Goal: Task Accomplishment & Management: Use online tool/utility

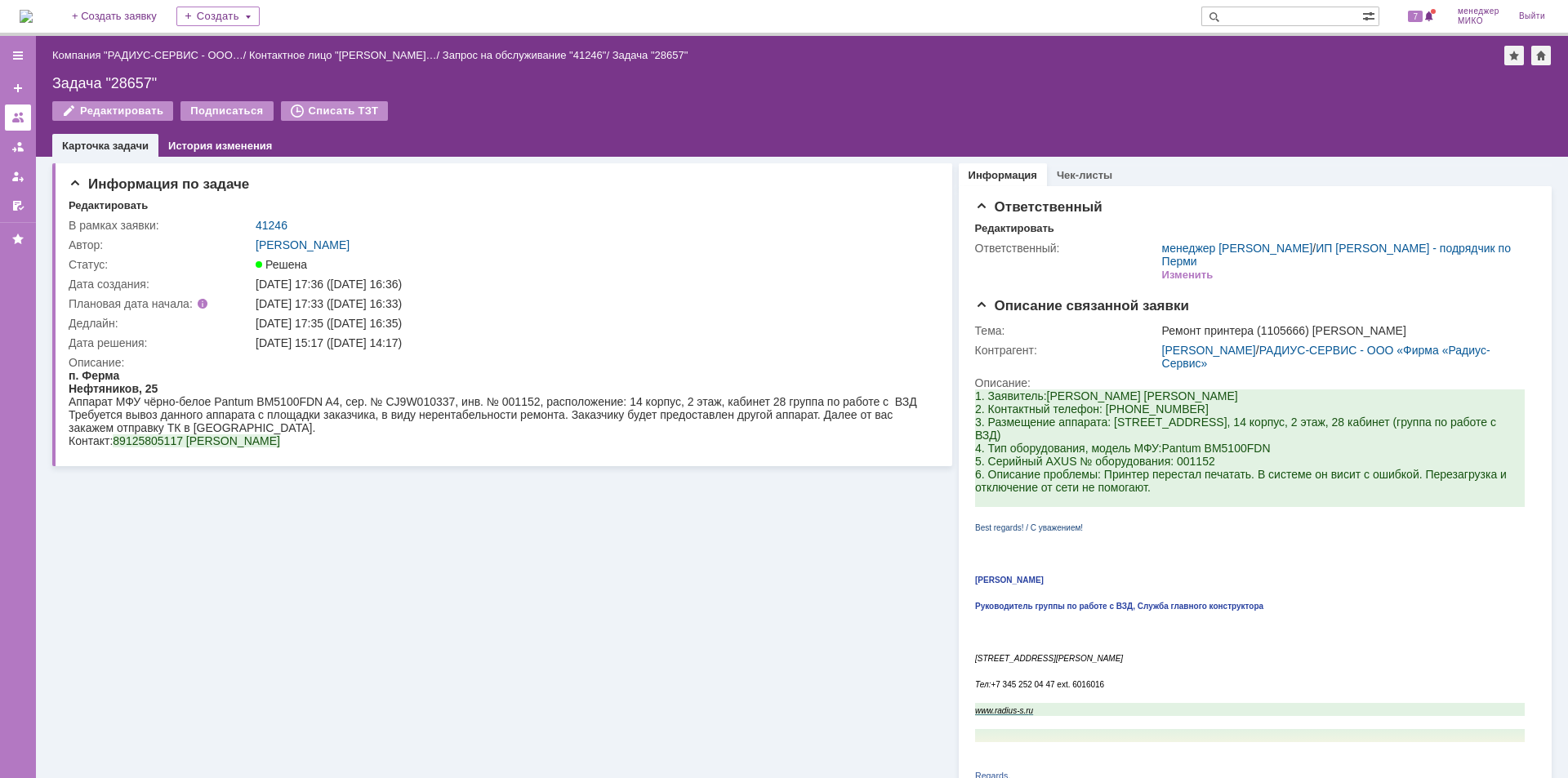
drag, startPoint x: 0, startPoint y: 0, endPoint x: 25, endPoint y: 120, distance: 122.6
click at [25, 120] on link at bounding box center [18, 117] width 26 height 26
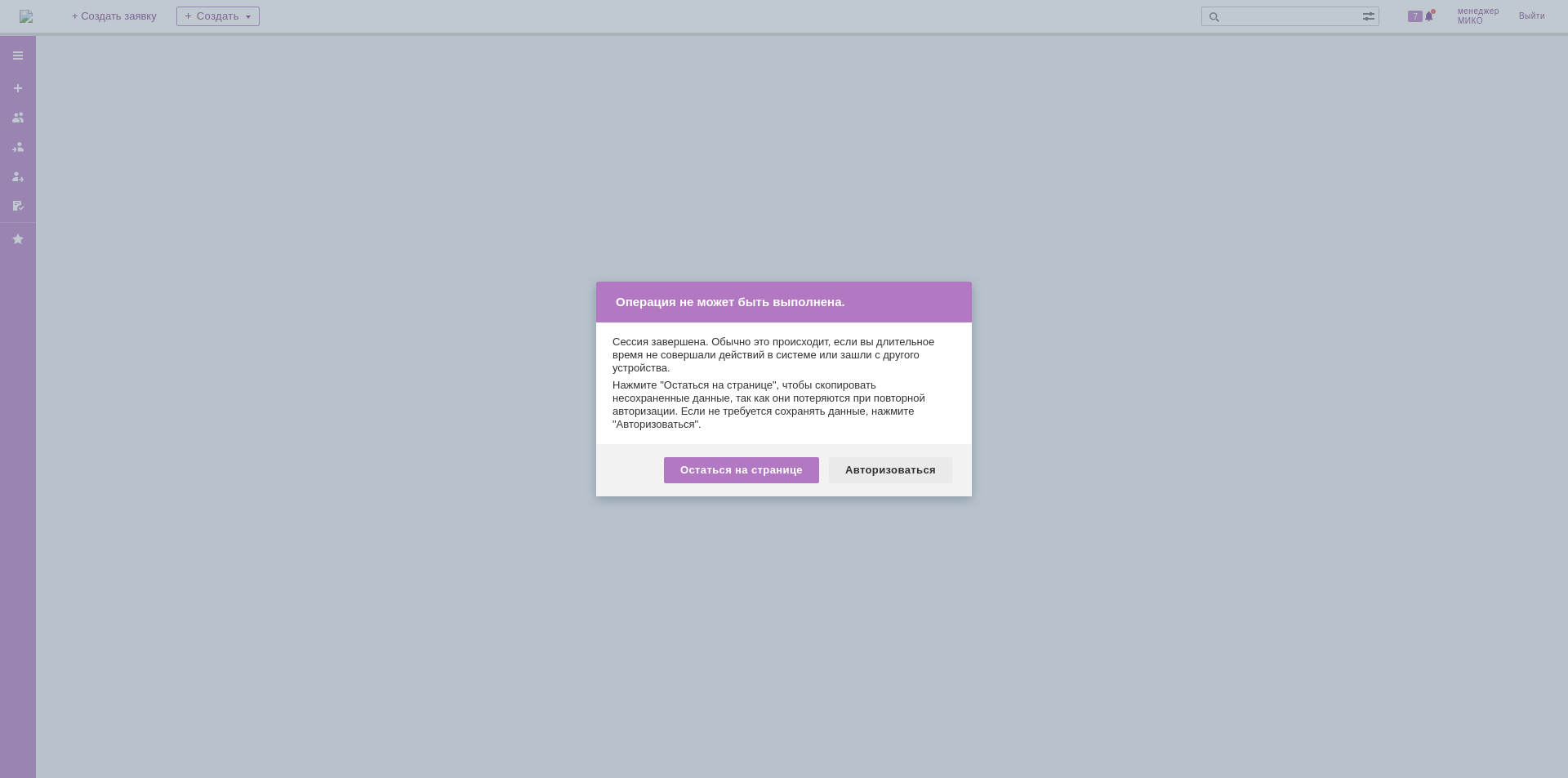
click at [903, 479] on div "Авторизоваться" at bounding box center [890, 470] width 123 height 26
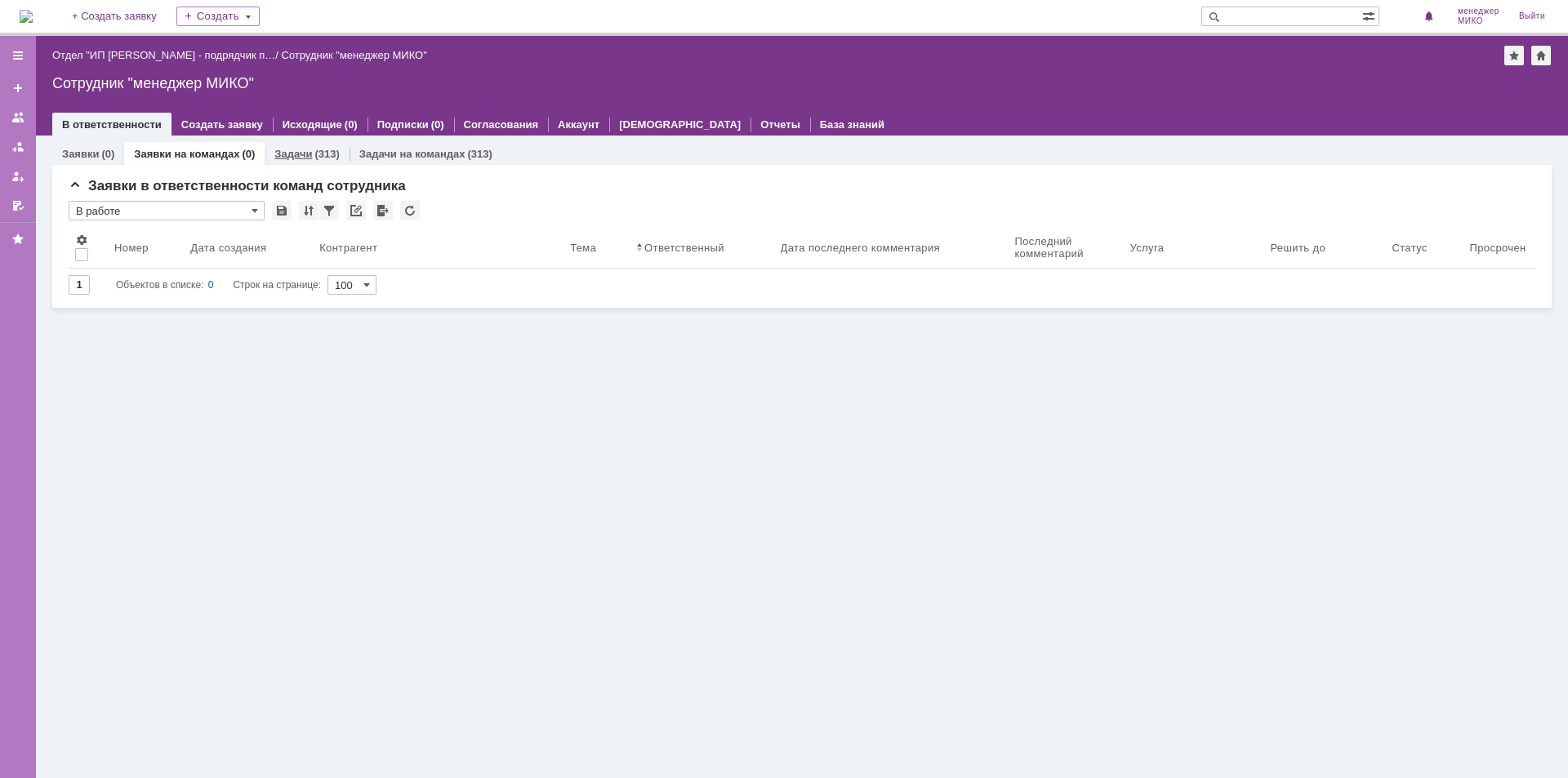
click at [290, 150] on link "Задачи" at bounding box center [293, 154] width 38 height 13
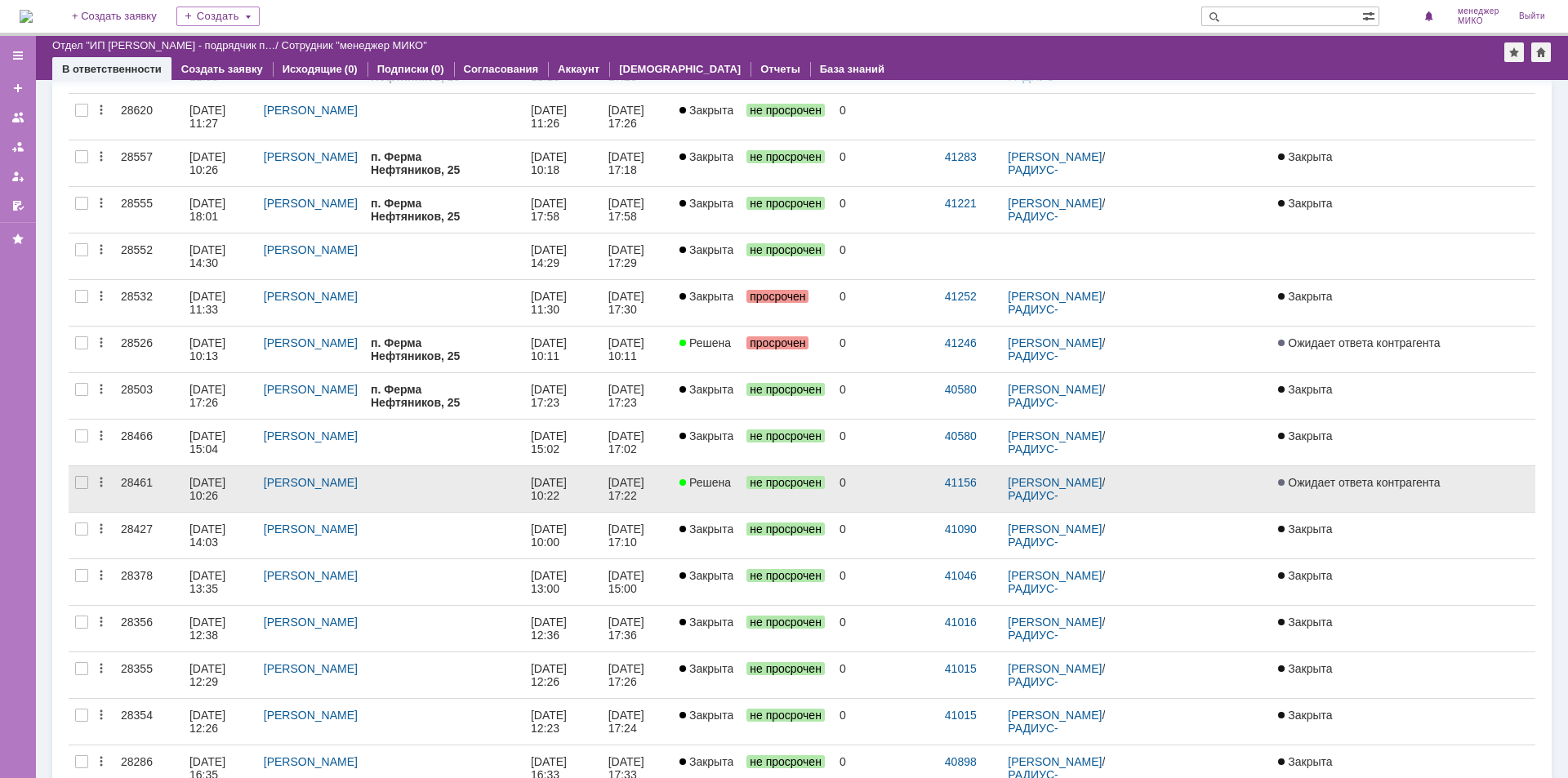
click at [141, 481] on div "28461" at bounding box center [148, 483] width 55 height 13
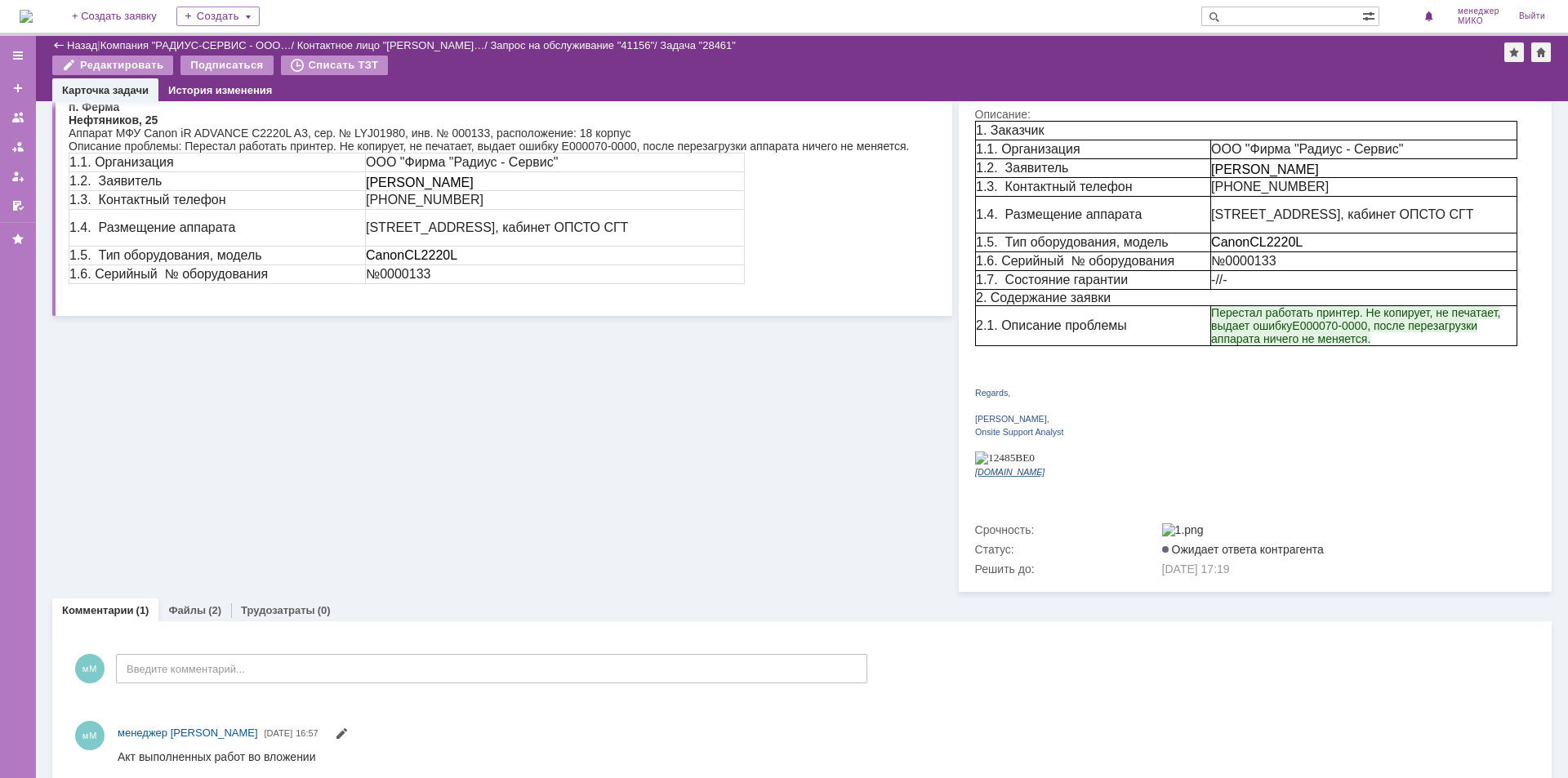
scroll to position [215, 0]
click at [192, 602] on link "Файлы" at bounding box center [187, 608] width 38 height 13
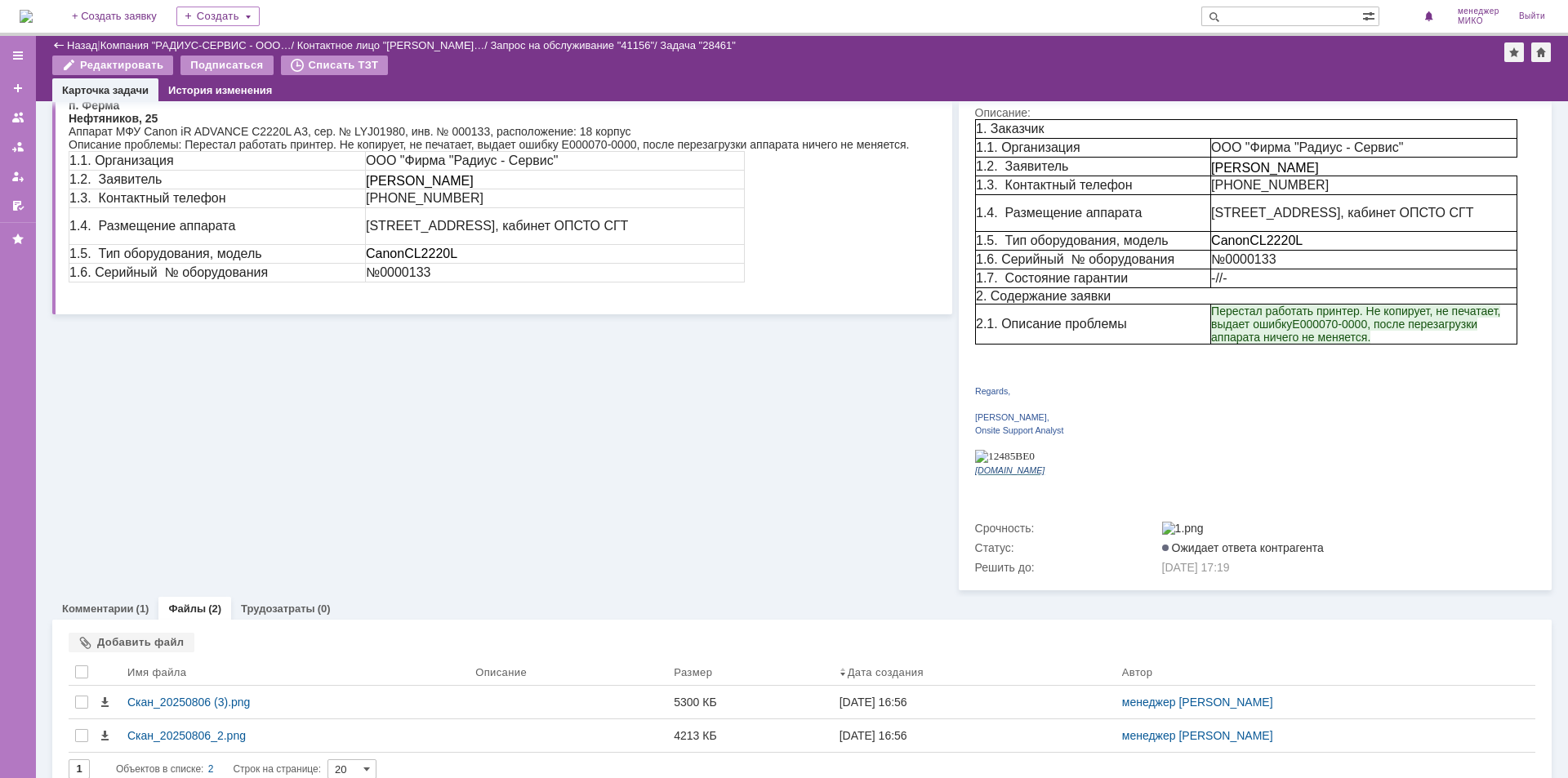
scroll to position [216, 0]
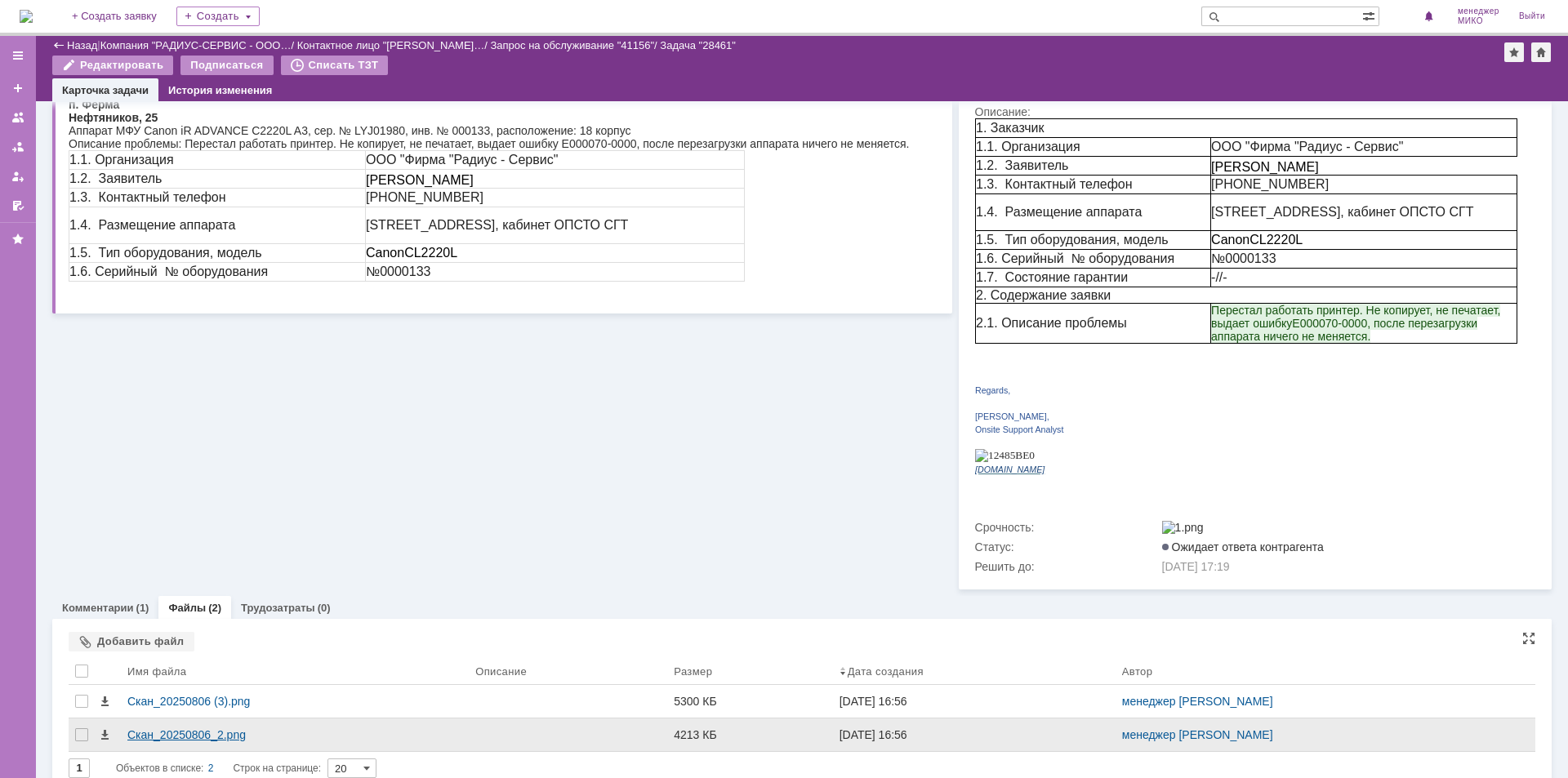
click at [179, 729] on div "Скан_20250806_2.png" at bounding box center [295, 735] width 335 height 13
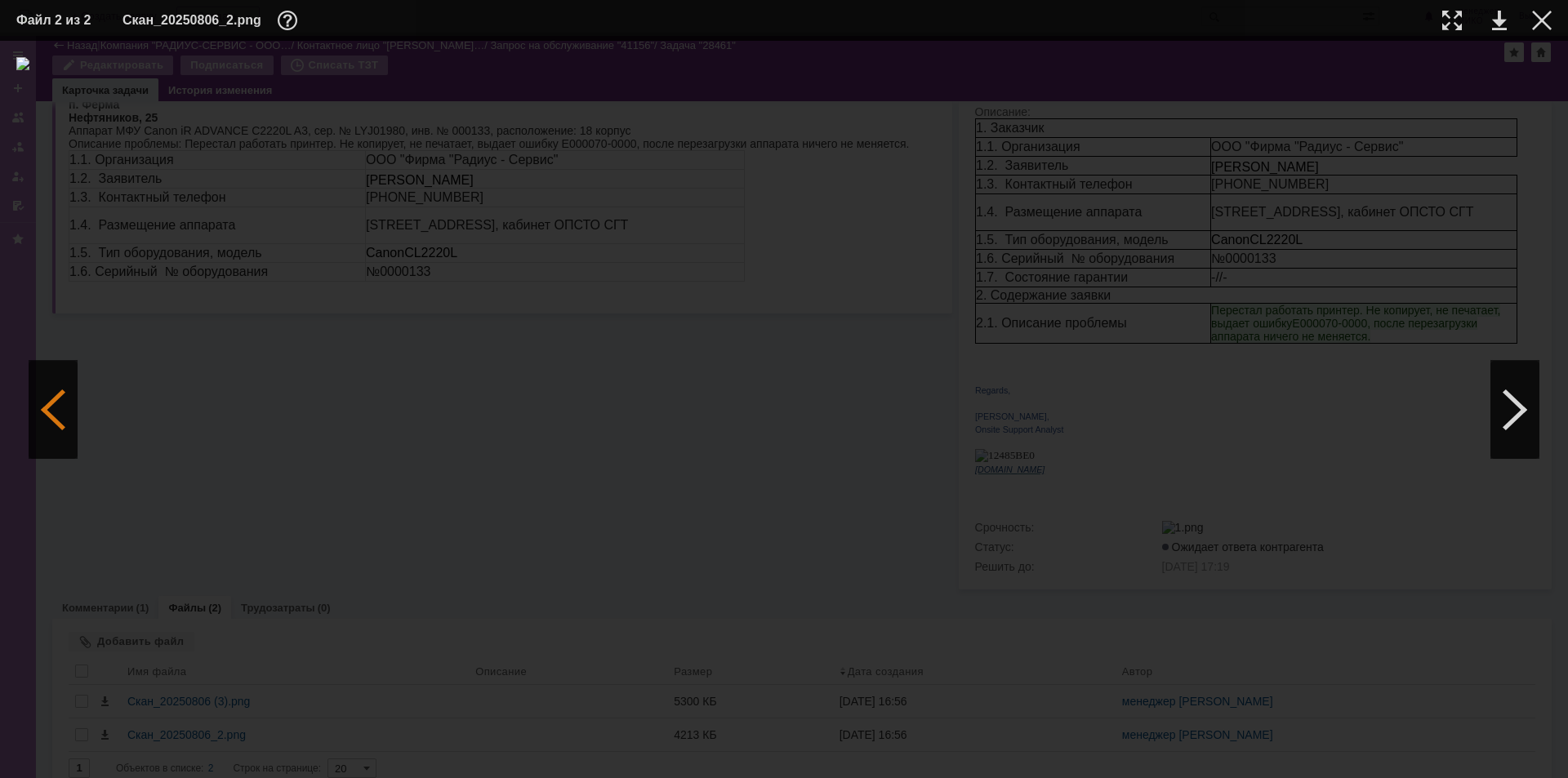
click at [47, 415] on div at bounding box center [53, 409] width 49 height 98
click at [1552, 17] on table "Файл 1 из 2 Скан_20250806 (3).png" at bounding box center [784, 20] width 1568 height 41
click at [1545, 15] on div at bounding box center [1541, 20] width 19 height 19
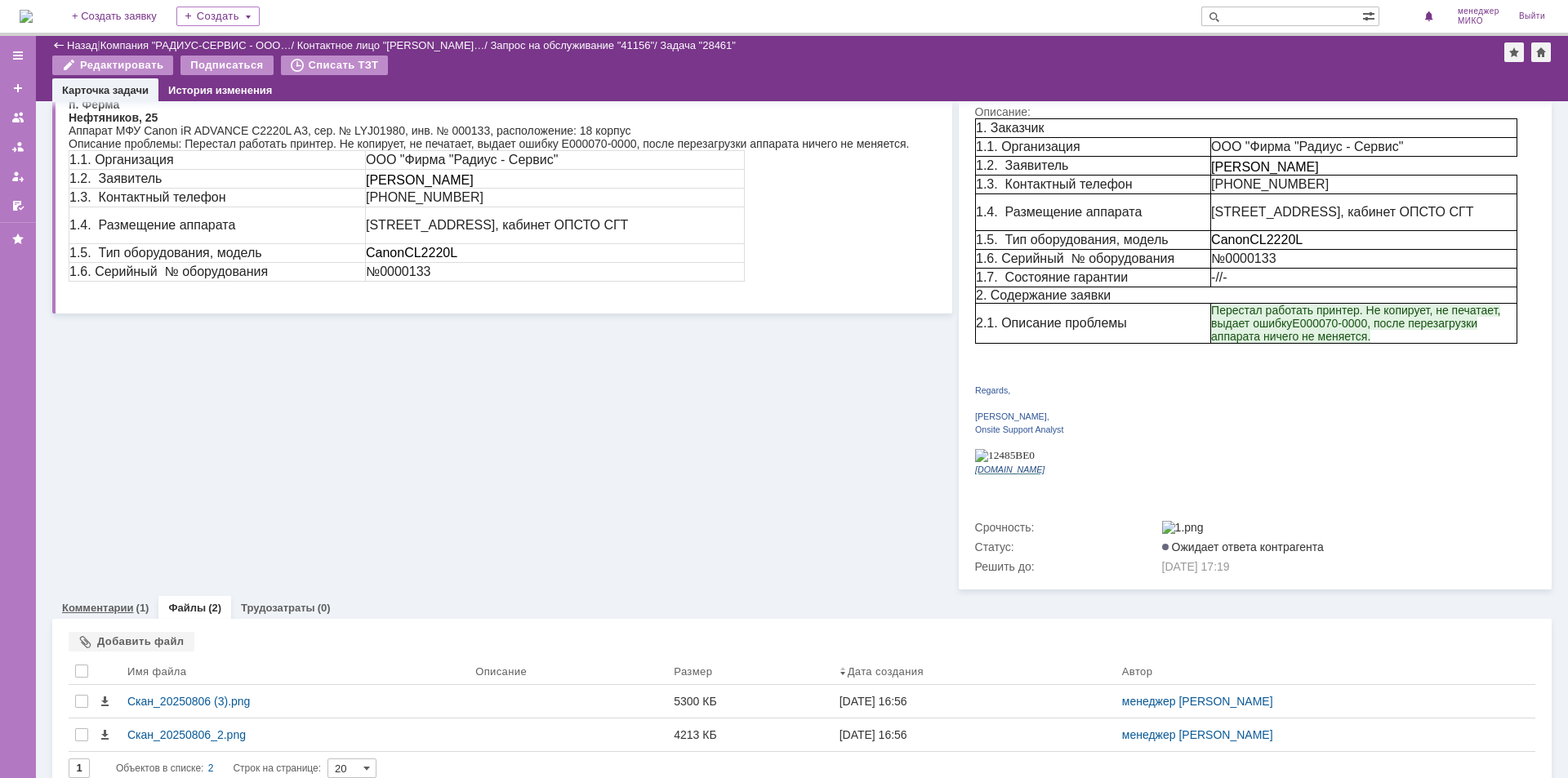
click at [92, 601] on link "Комментарии" at bounding box center [98, 607] width 72 height 13
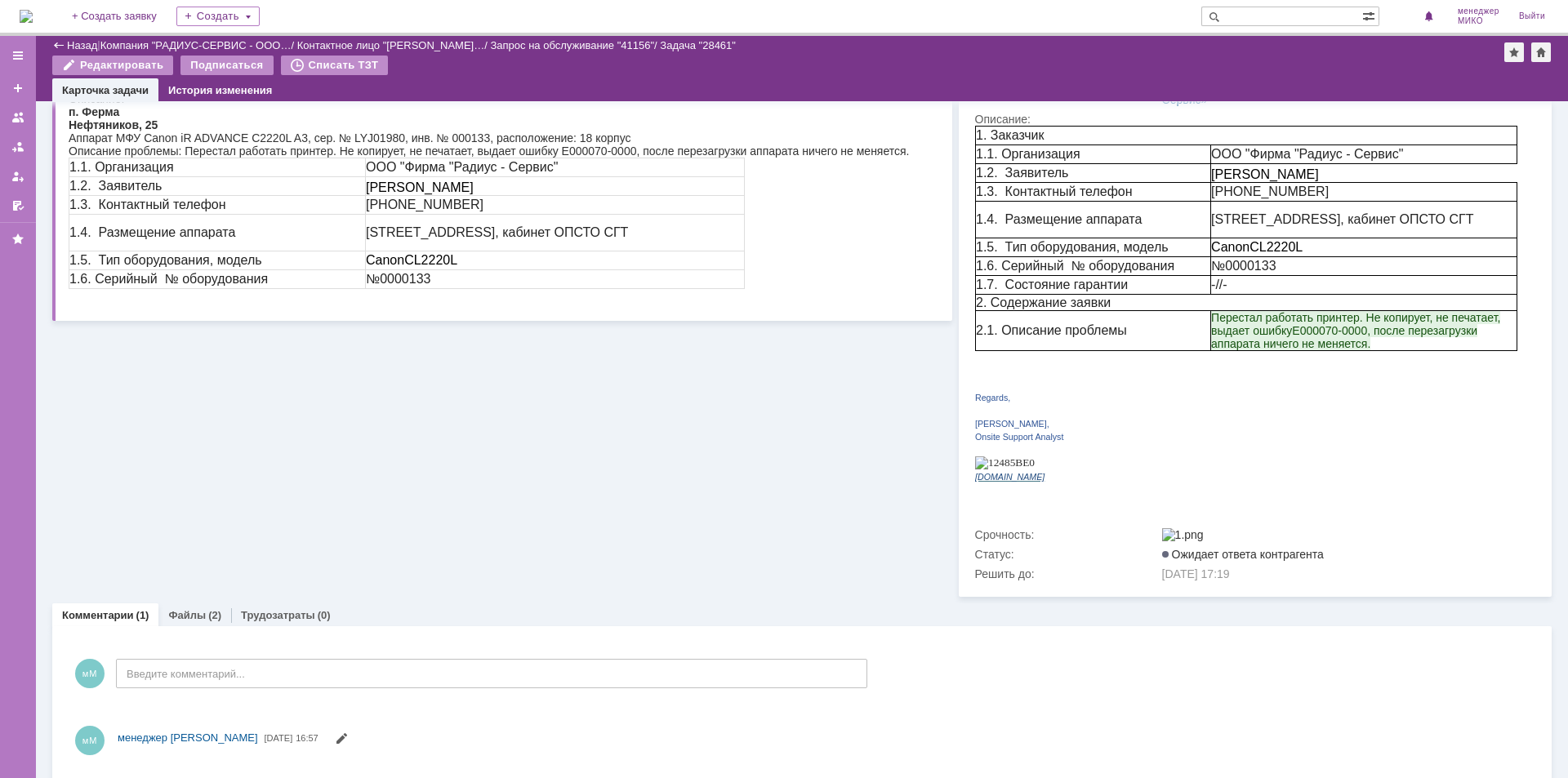
scroll to position [215, 0]
